Goal: Task Accomplishment & Management: Manage account settings

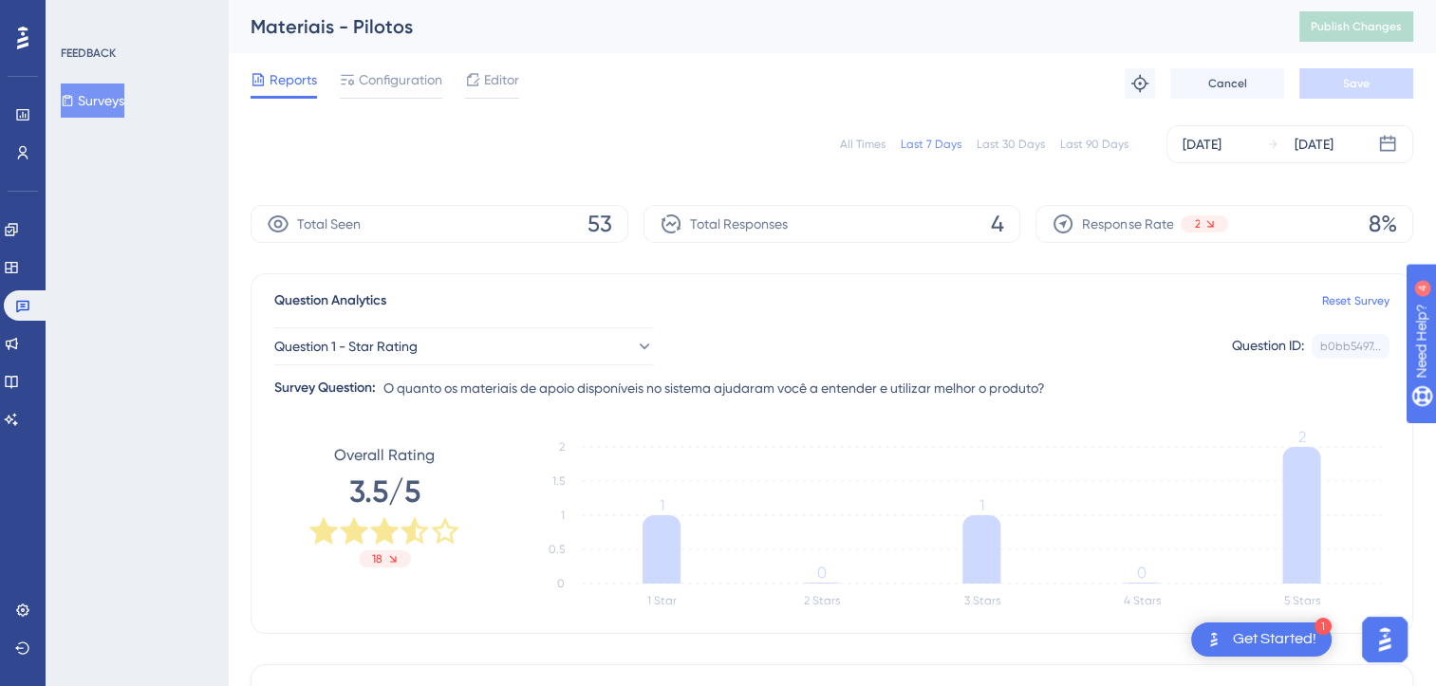
click at [862, 139] on div "All Times" at bounding box center [863, 144] width 46 height 15
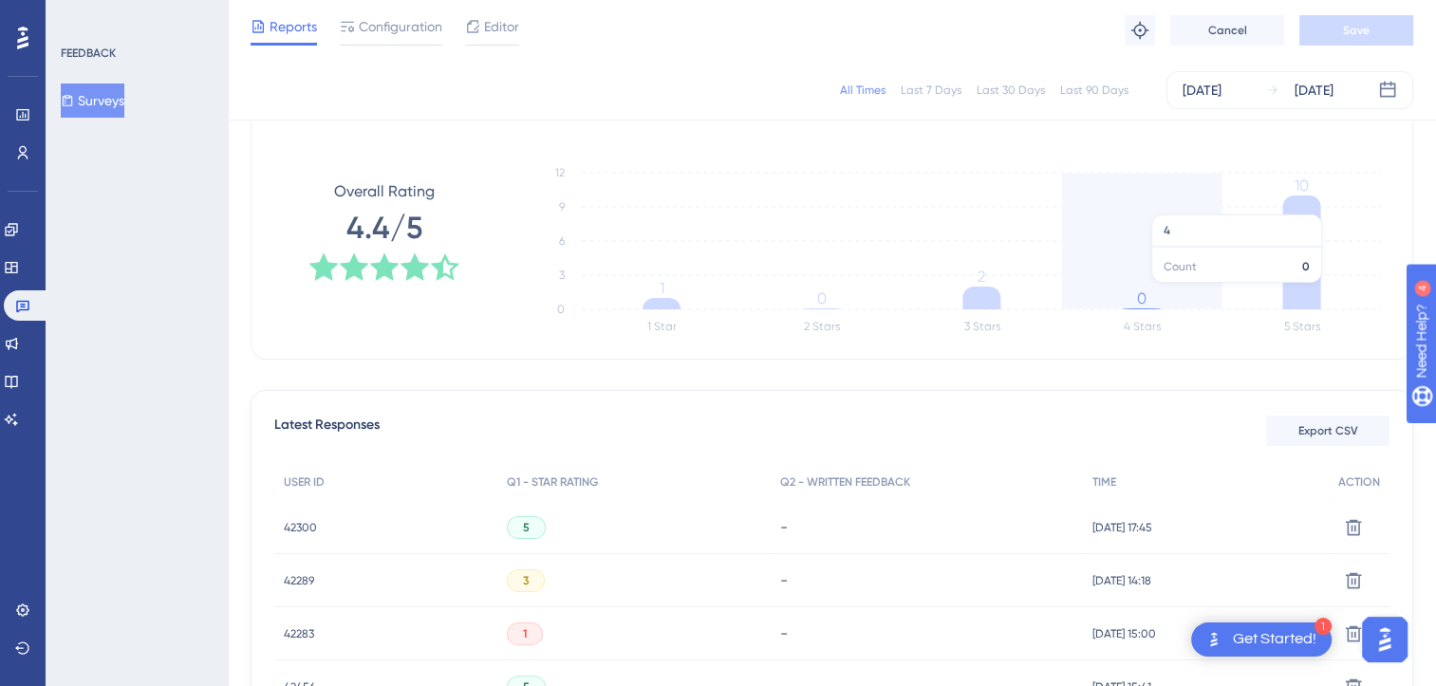
scroll to position [158, 0]
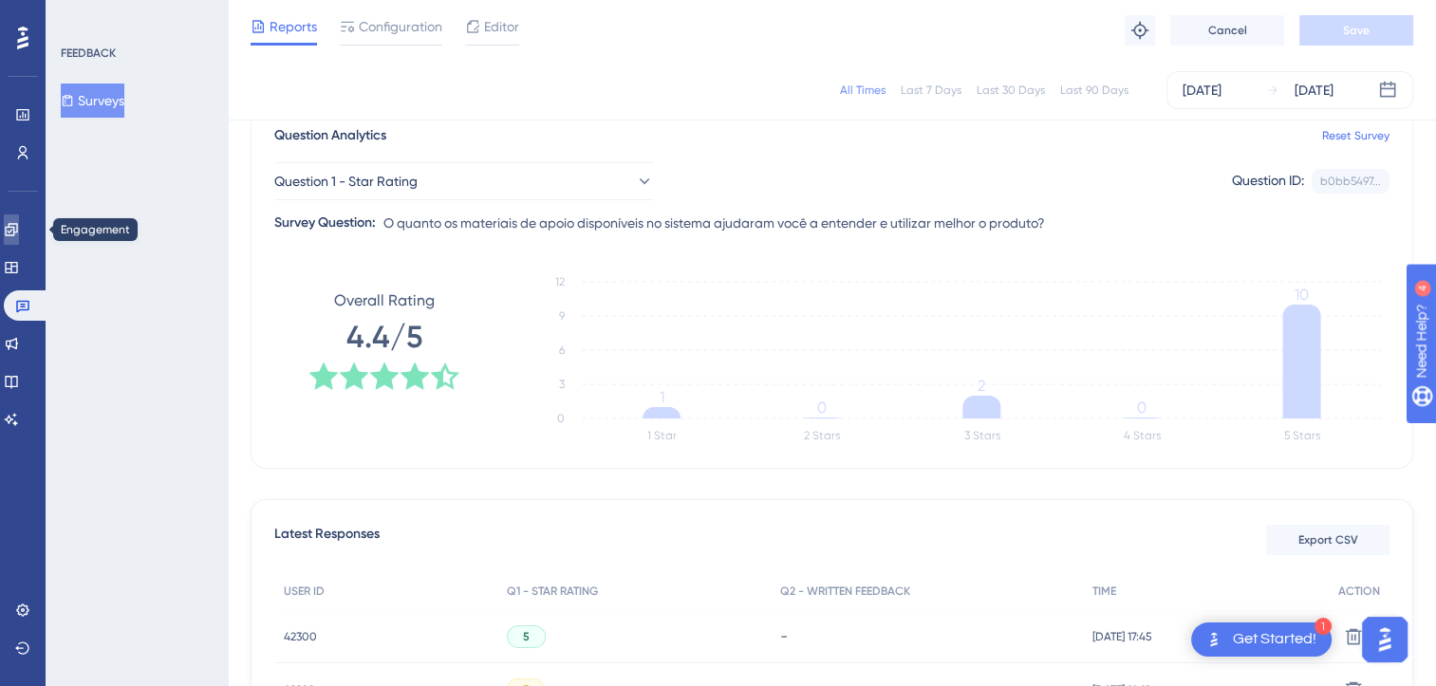
click at [19, 237] on link at bounding box center [11, 229] width 15 height 30
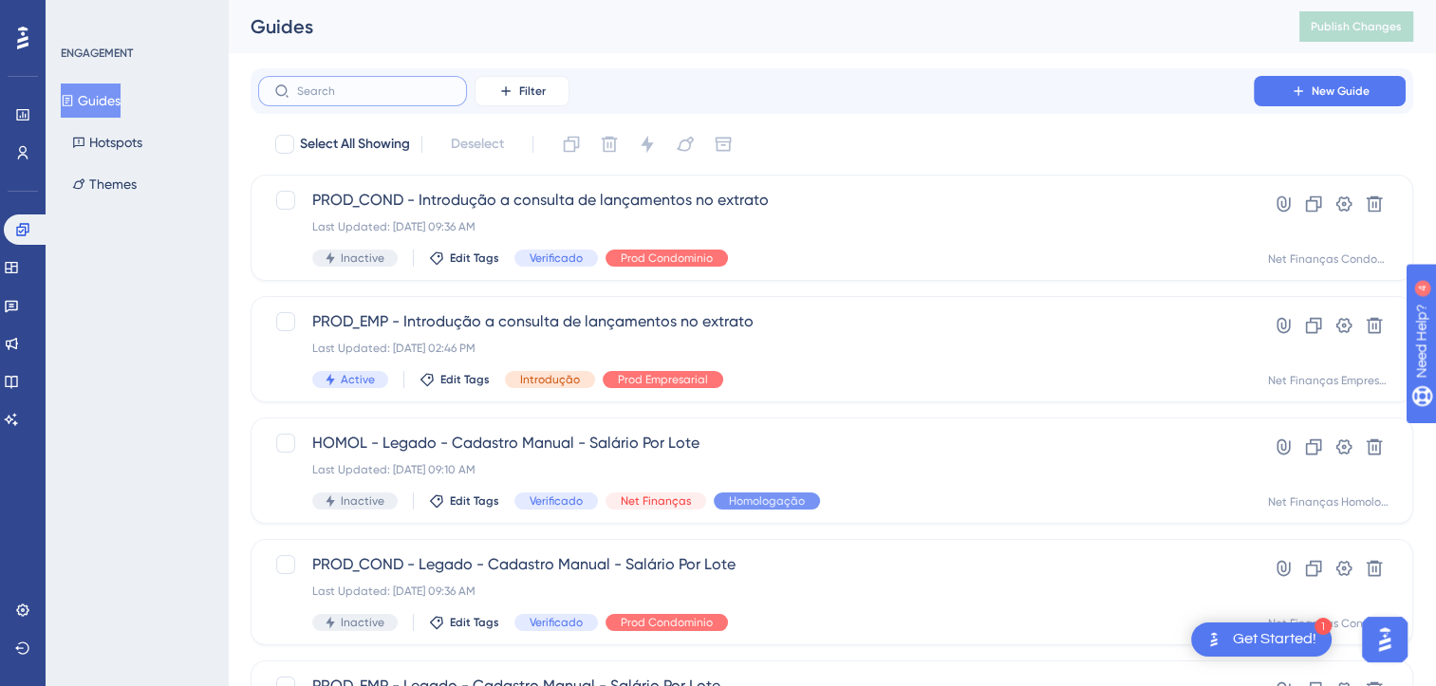
click at [342, 90] on input "text" at bounding box center [374, 90] width 154 height 13
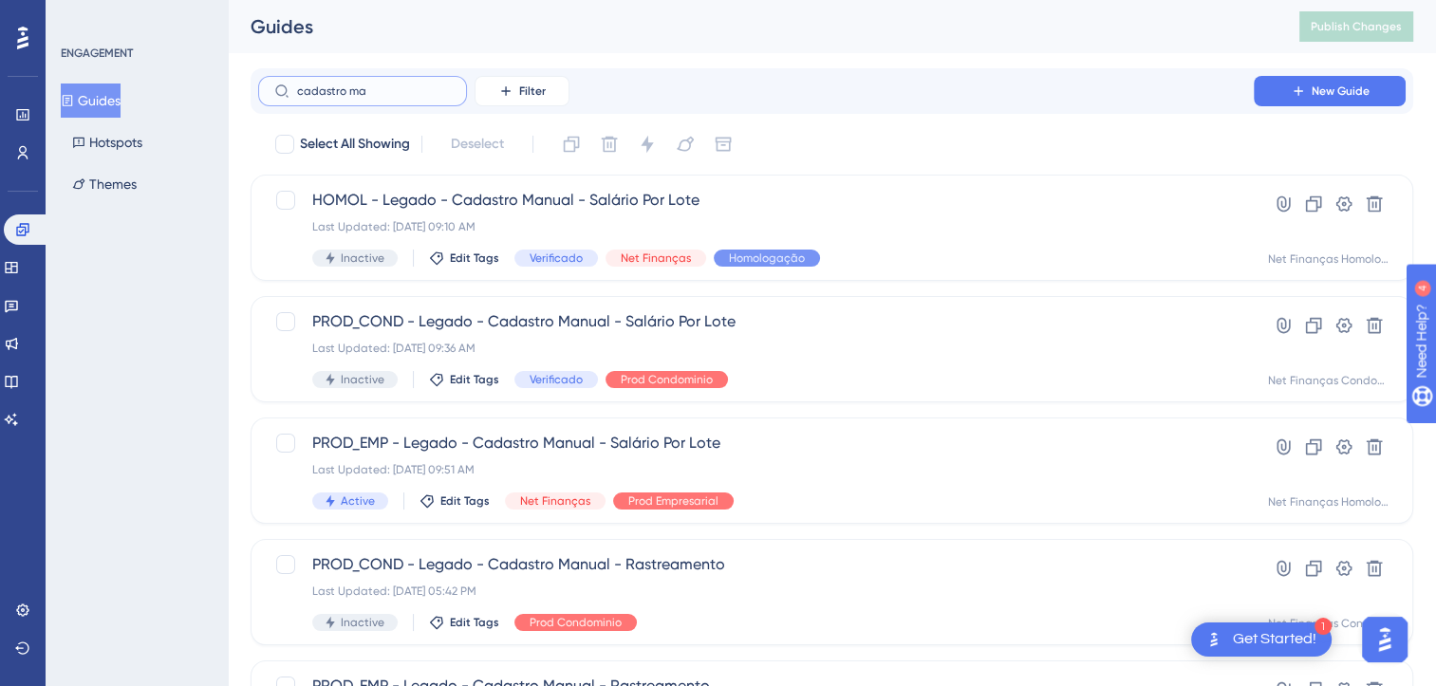
type input "cadastro mau"
checkbox input "true"
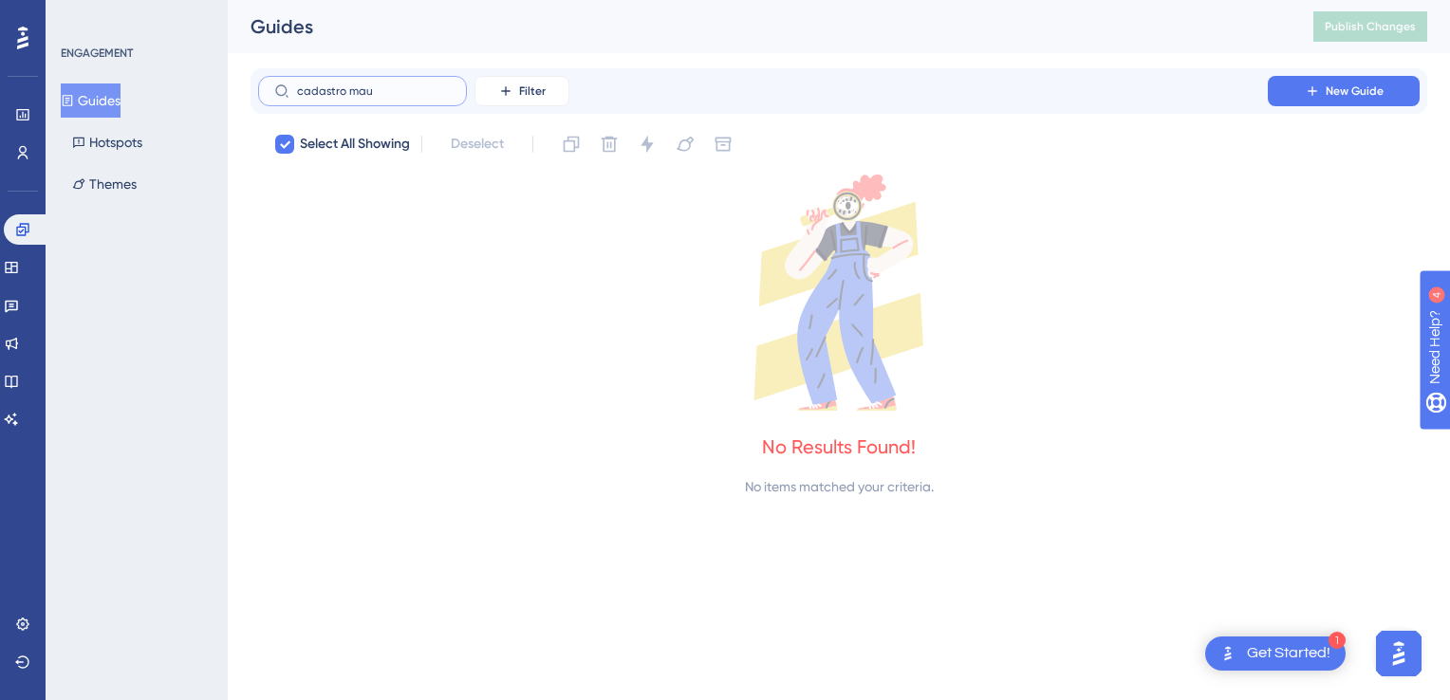
type input "cadastro ma"
checkbox input "false"
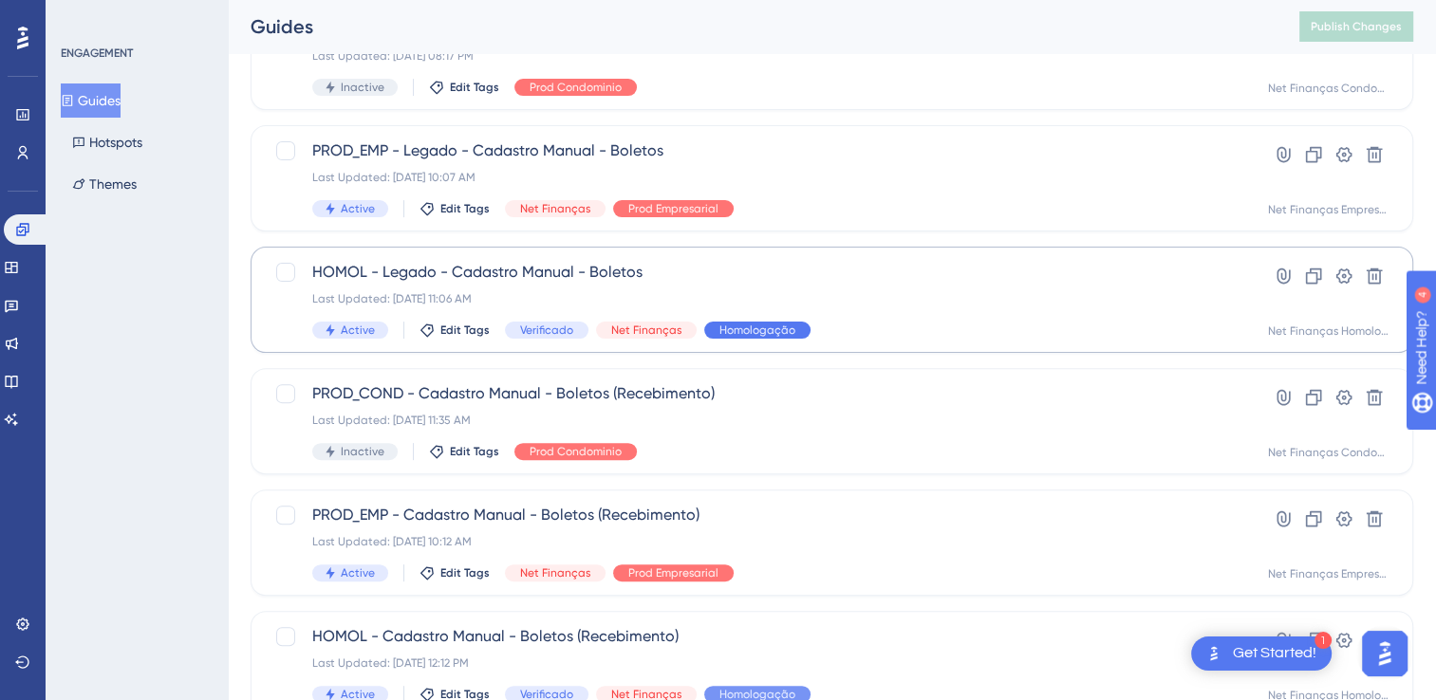
scroll to position [664, 0]
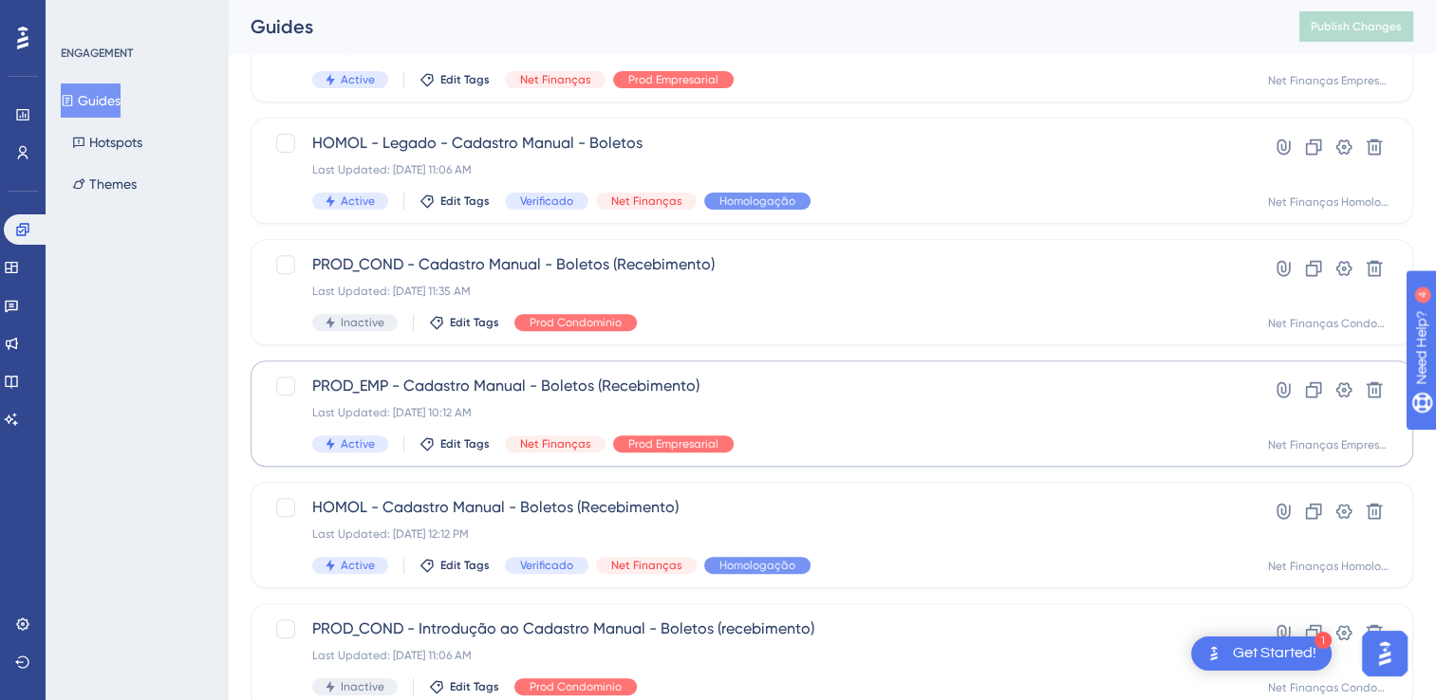
type input "cadastro manual - bo"
click at [715, 405] on div "Last Updated: [DATE] 10:12 AM" at bounding box center [755, 412] width 887 height 15
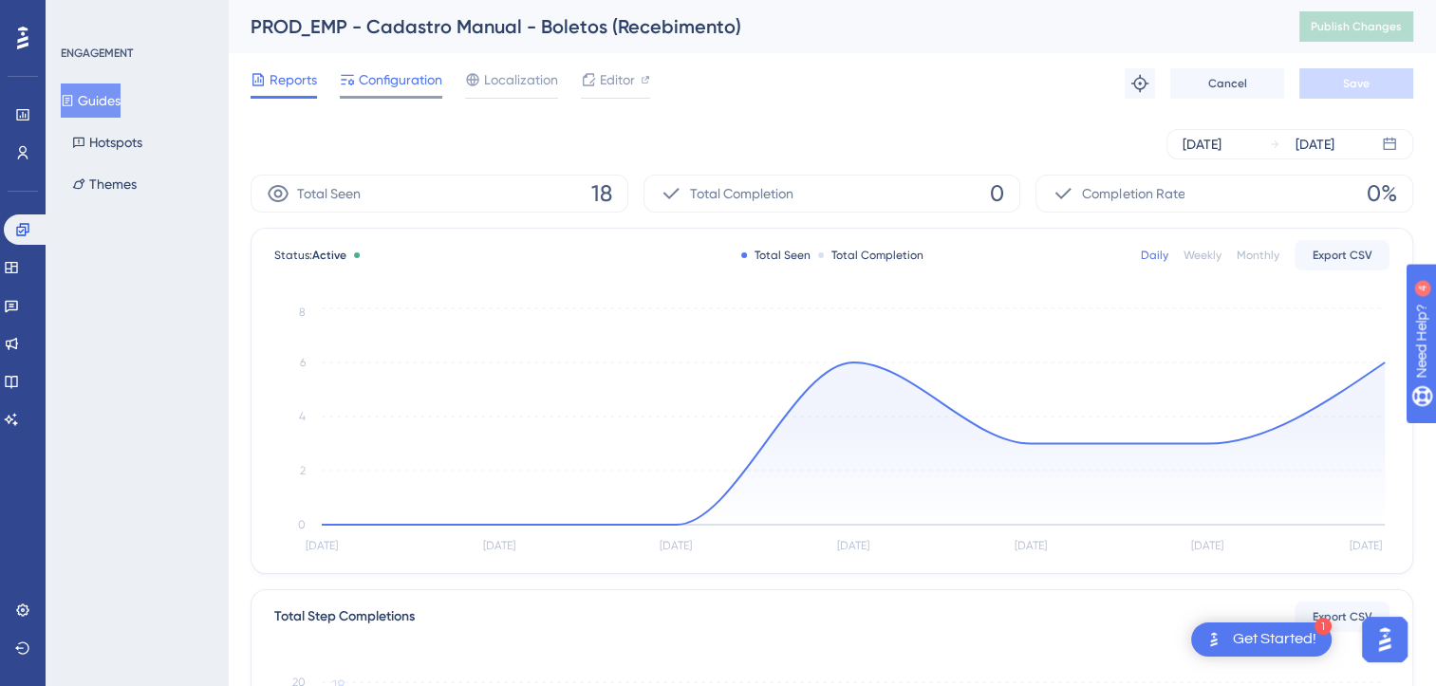
click at [382, 89] on span "Configuration" at bounding box center [401, 79] width 84 height 23
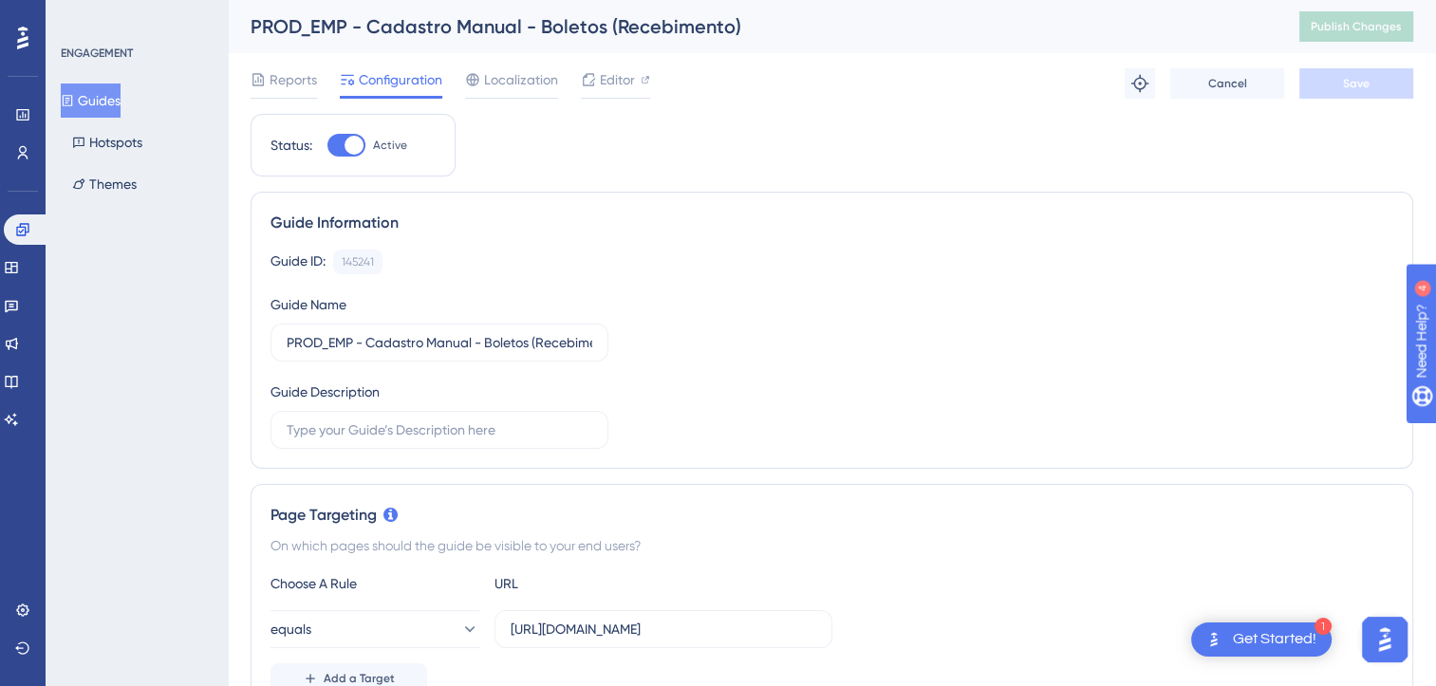
click at [349, 147] on div at bounding box center [353, 145] width 19 height 19
click at [327, 146] on input "Active" at bounding box center [326, 145] width 1 height 1
checkbox input "false"
click at [1343, 88] on span "Save" at bounding box center [1356, 83] width 27 height 15
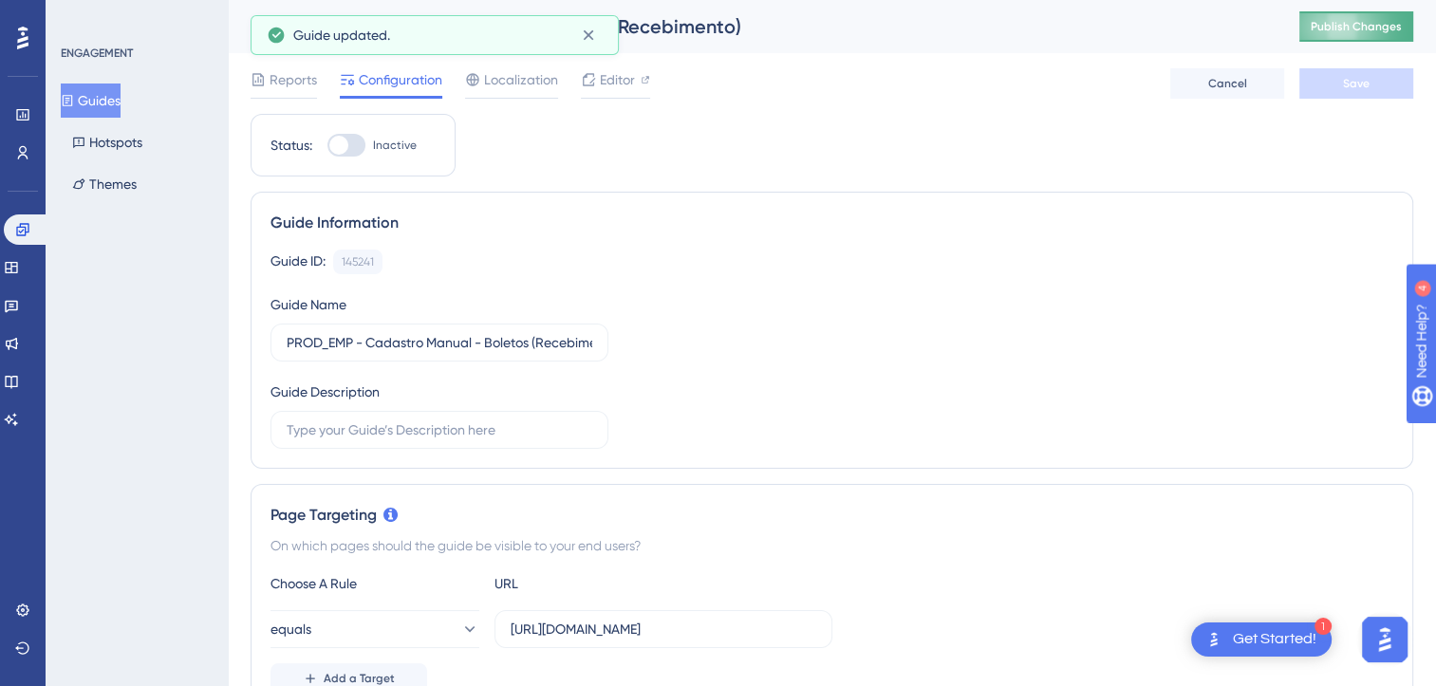
click at [1362, 28] on span "Publish Changes" at bounding box center [1355, 26] width 91 height 15
